Goal: Check status: Check status

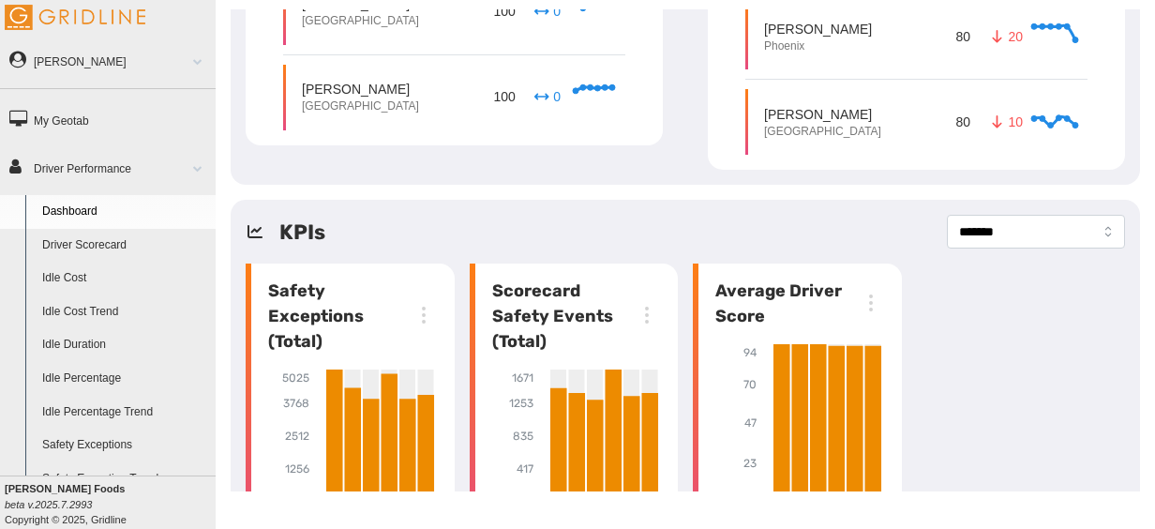
scroll to position [993, 0]
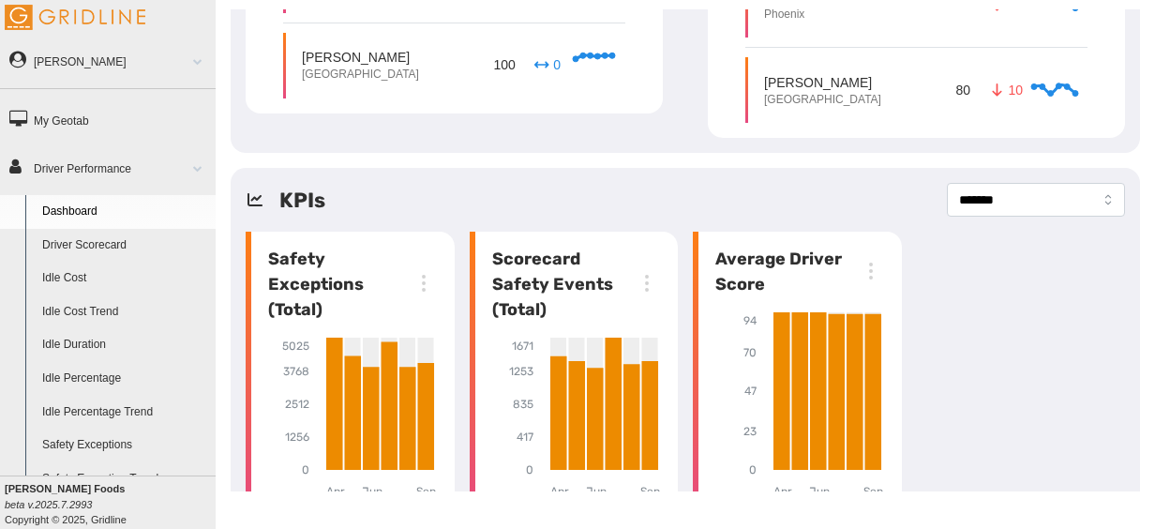
click at [82, 243] on link "Driver Scorecard" at bounding box center [125, 246] width 182 height 34
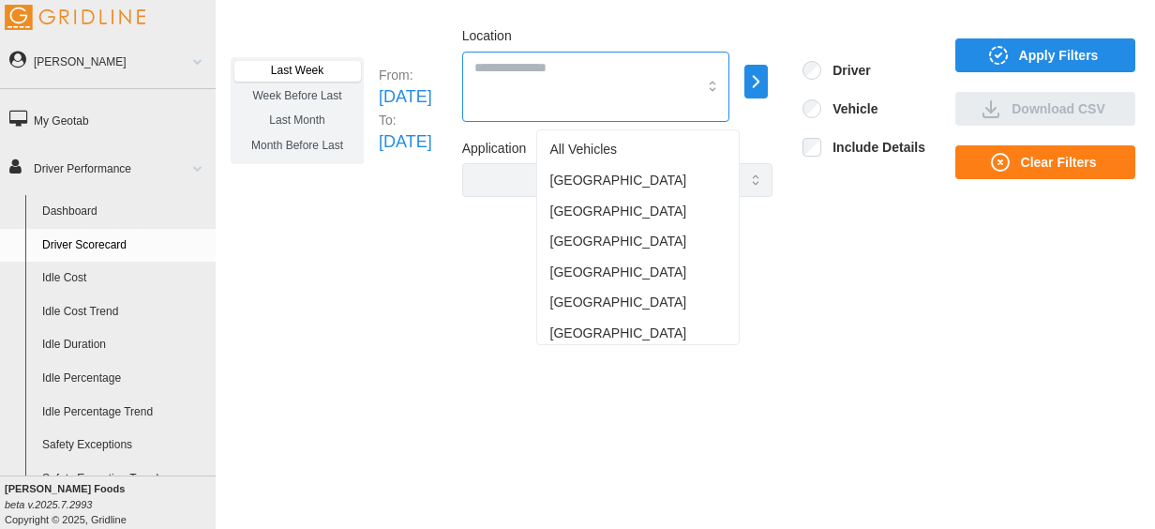
click at [620, 69] on input "Location" at bounding box center [585, 67] width 222 height 21
click at [577, 178] on span "[GEOGRAPHIC_DATA]" at bounding box center [618, 181] width 137 height 20
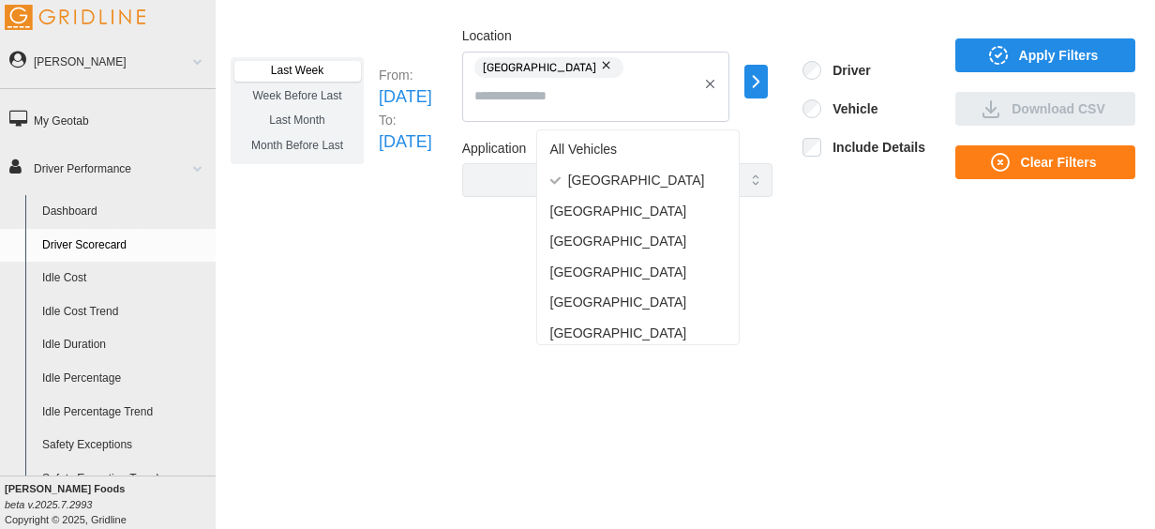
click at [1005, 46] on icon "button" at bounding box center [998, 55] width 22 height 22
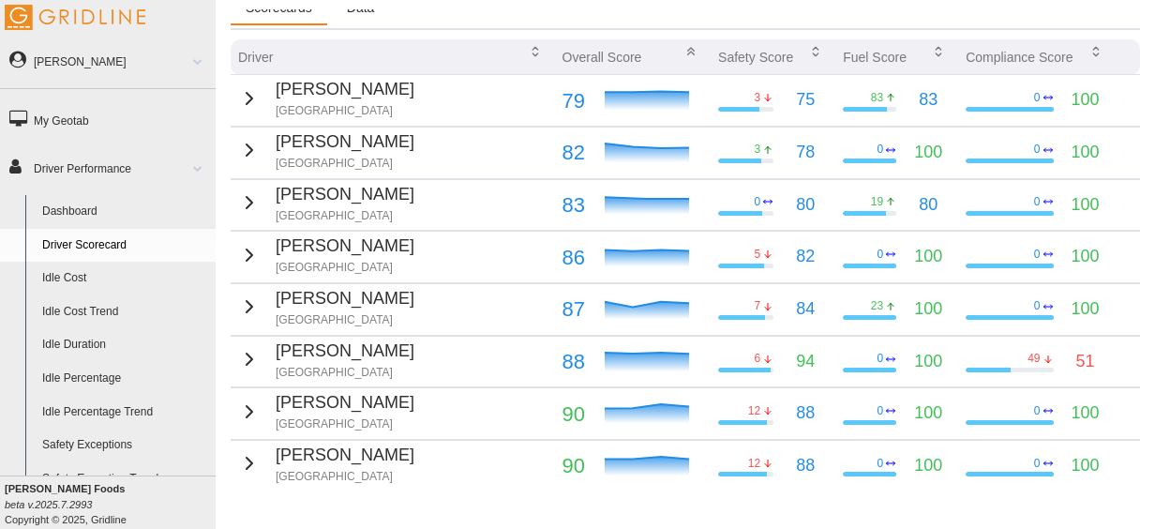
scroll to position [221, 0]
click at [442, 112] on td "Terry Spivey Atlanta" at bounding box center [393, 100] width 324 height 52
click at [254, 96] on icon "button" at bounding box center [249, 97] width 22 height 22
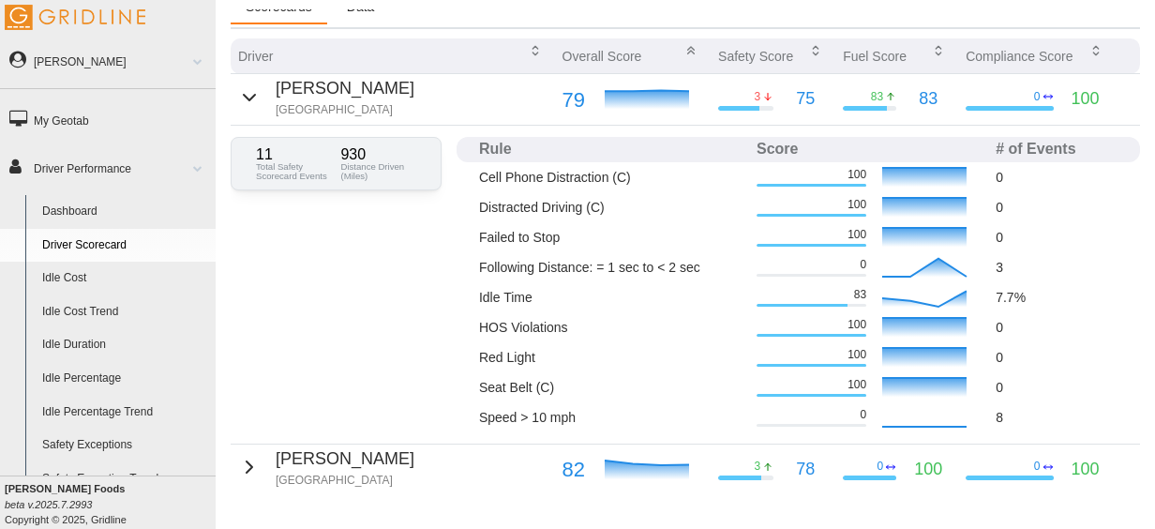
click at [253, 96] on icon "button" at bounding box center [249, 97] width 22 height 22
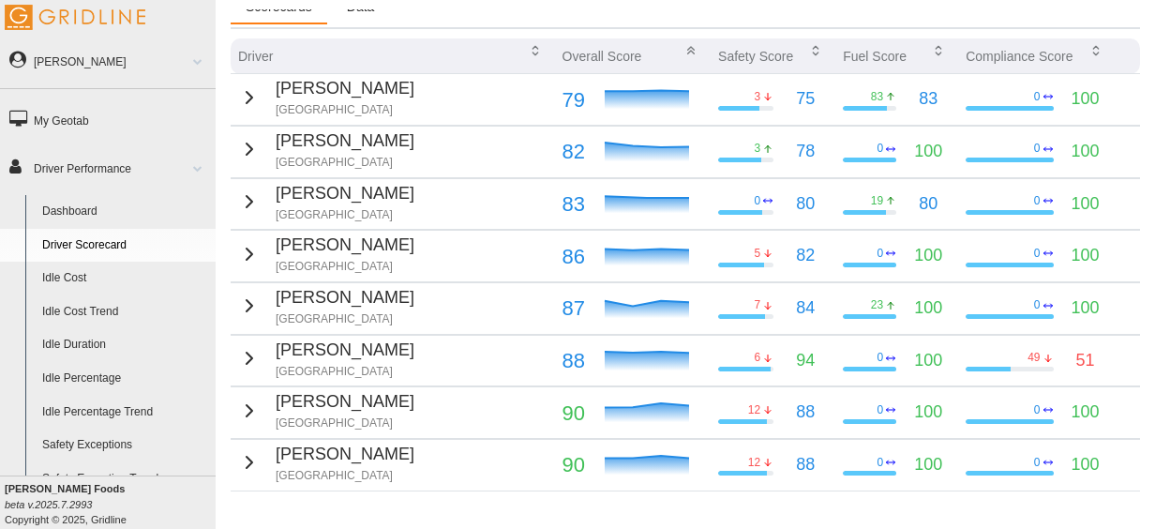
click at [247, 165] on div "Malonnie Blackmon Atlanta" at bounding box center [326, 149] width 176 height 42
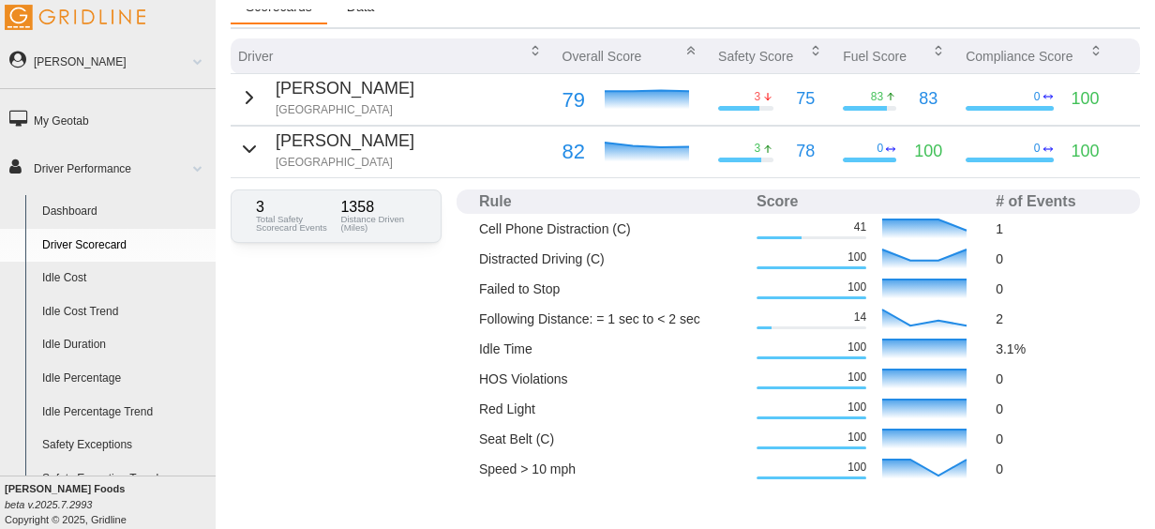
click at [247, 165] on div "Malonnie Blackmon Atlanta" at bounding box center [326, 149] width 176 height 42
